Goal: Find specific page/section: Find specific page/section

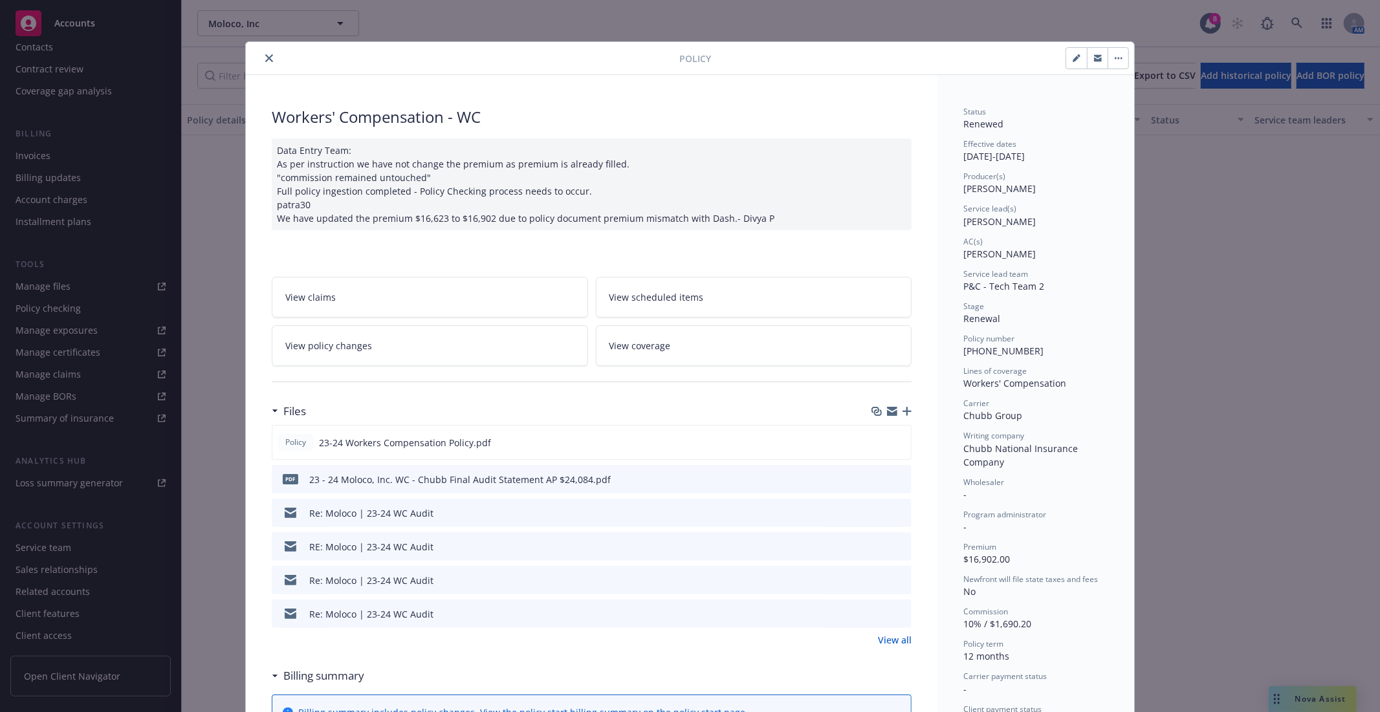
scroll to position [1653, 0]
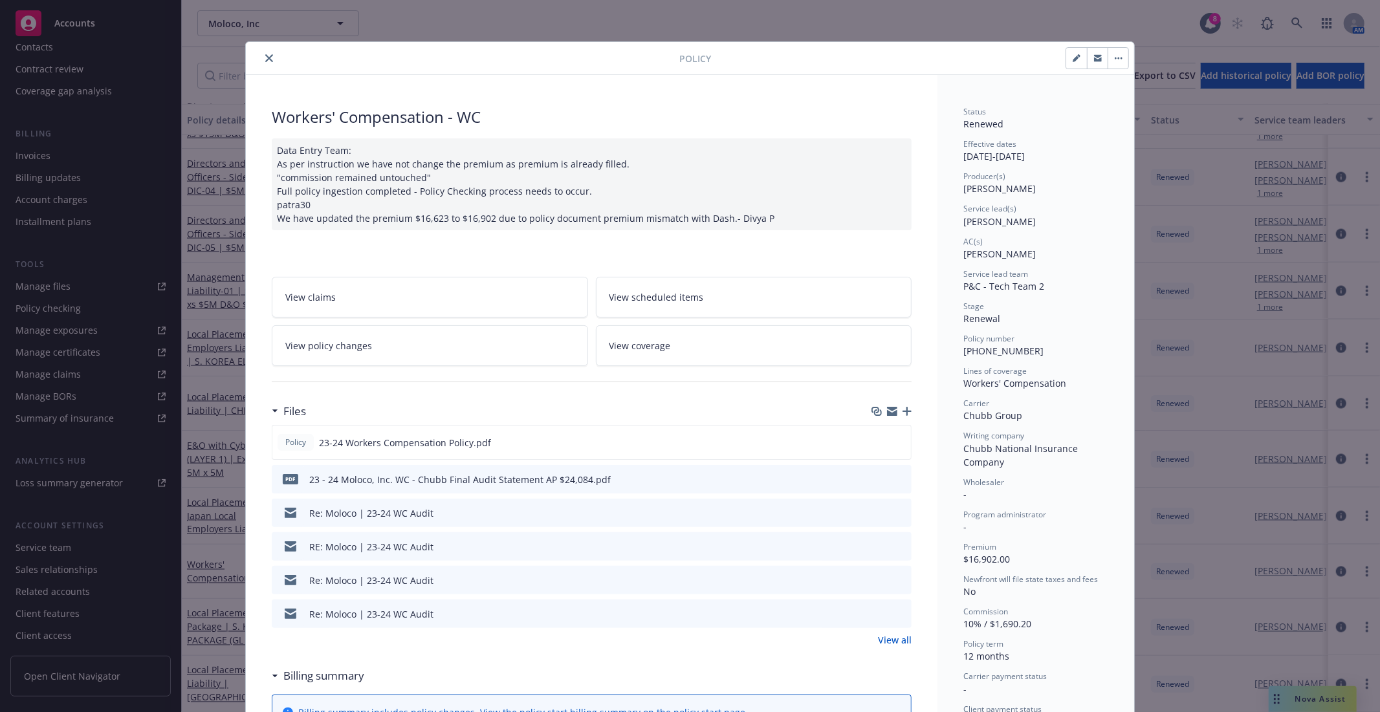
click at [265, 54] on icon "close" at bounding box center [269, 58] width 8 height 8
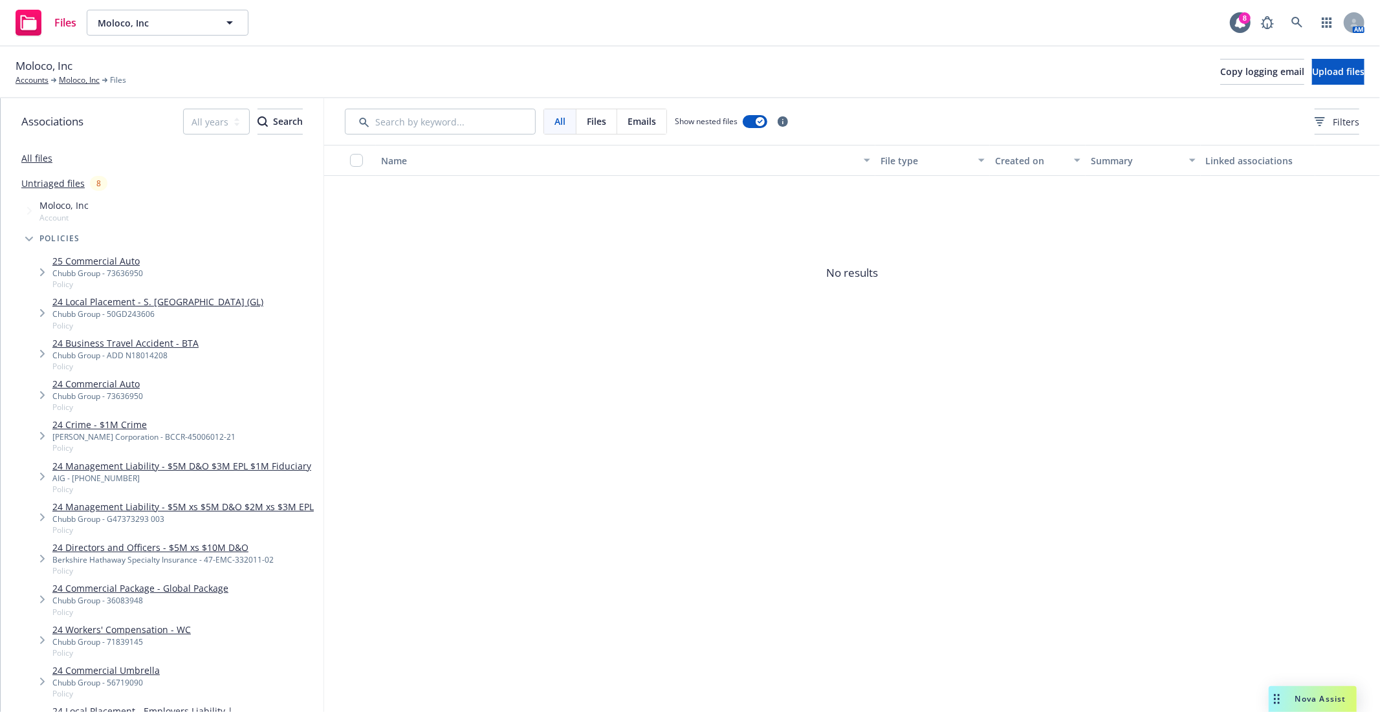
scroll to position [2384, 0]
